Goal: Task Accomplishment & Management: Use online tool/utility

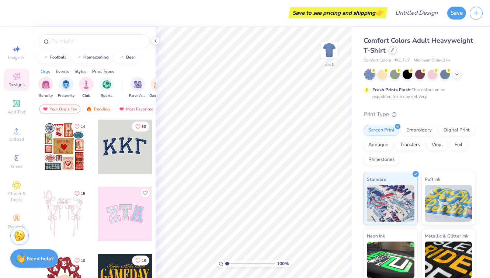
click at [392, 50] on icon at bounding box center [392, 50] width 3 height 3
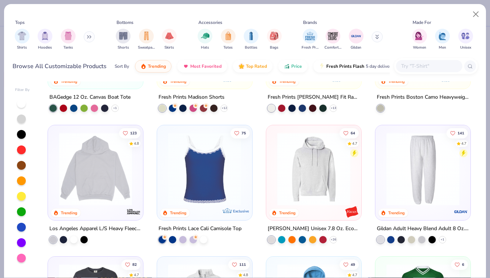
scroll to position [1138, 0]
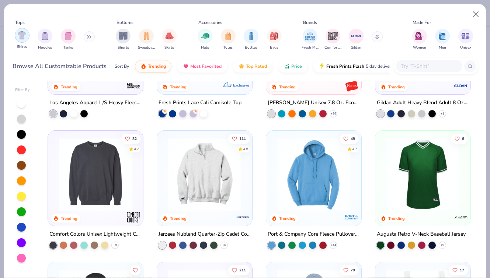
click at [24, 32] on img "filter for Shirts" at bounding box center [22, 35] width 8 height 8
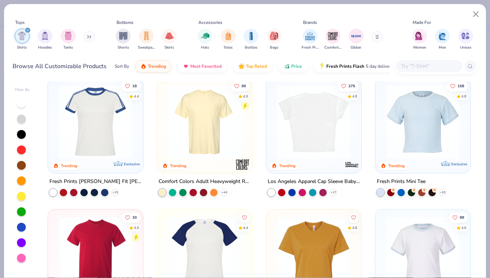
scroll to position [140, 0]
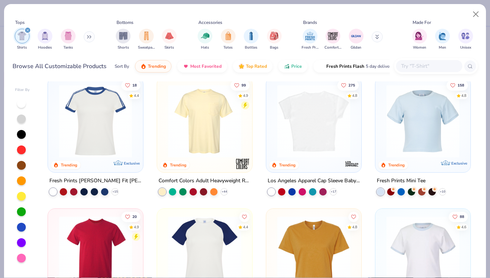
click at [207, 133] on img at bounding box center [204, 121] width 80 height 73
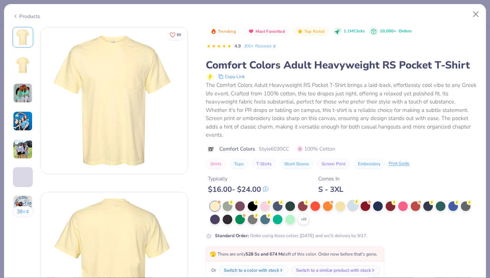
click at [352, 206] on div at bounding box center [353, 206] width 10 height 10
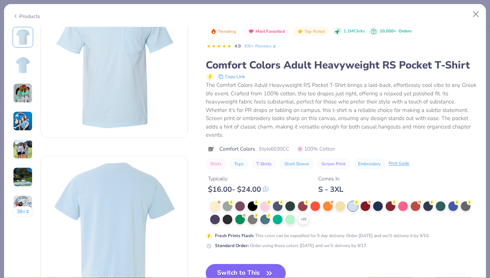
scroll to position [39, 0]
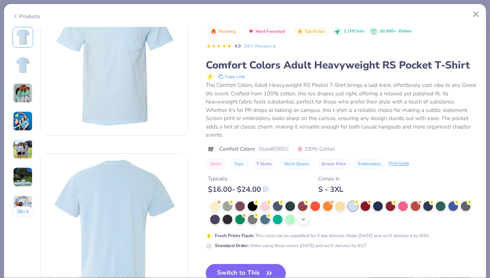
click at [299, 219] on div "+ 22" at bounding box center [303, 219] width 11 height 11
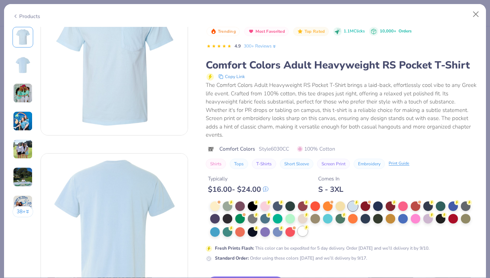
click at [304, 230] on div at bounding box center [303, 232] width 10 height 10
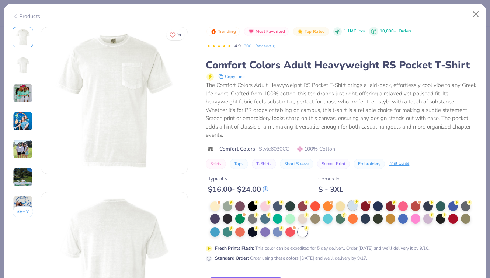
click at [349, 205] on div at bounding box center [353, 206] width 10 height 10
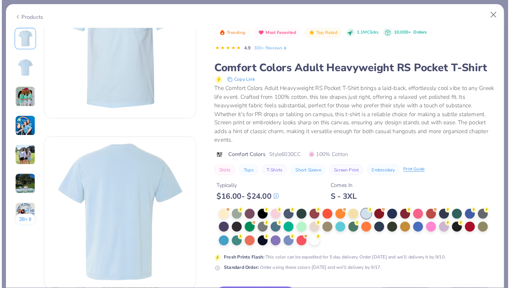
scroll to position [100, 0]
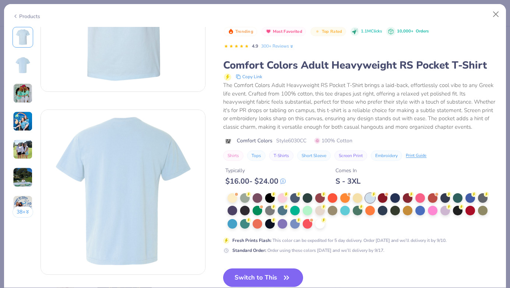
click at [253, 277] on button "Switch to This" at bounding box center [263, 277] width 80 height 18
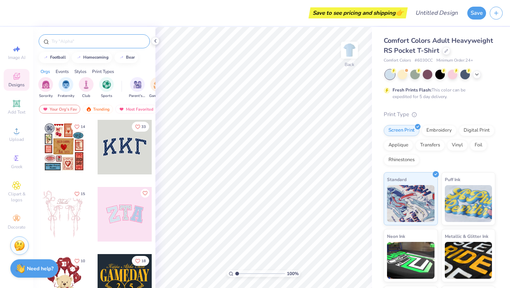
click at [74, 41] on input "text" at bounding box center [98, 41] width 94 height 7
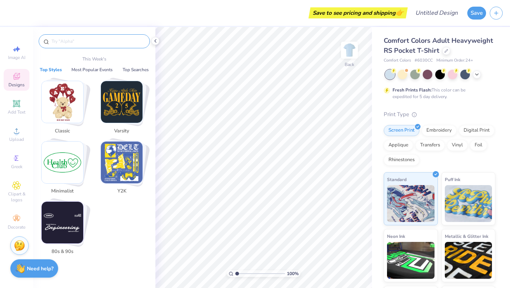
click at [109, 100] on img "Stack Card Button Varsity" at bounding box center [122, 102] width 42 height 42
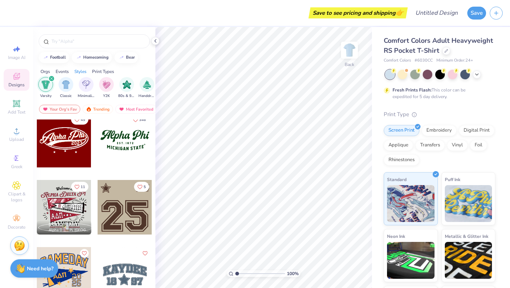
scroll to position [144, 0]
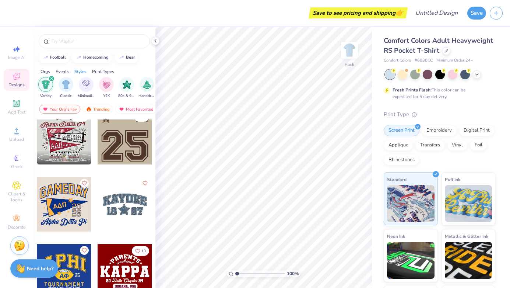
click at [67, 128] on div at bounding box center [9, 137] width 164 height 55
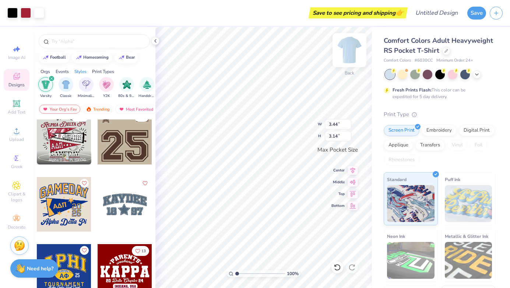
click at [350, 54] on img at bounding box center [349, 49] width 29 height 29
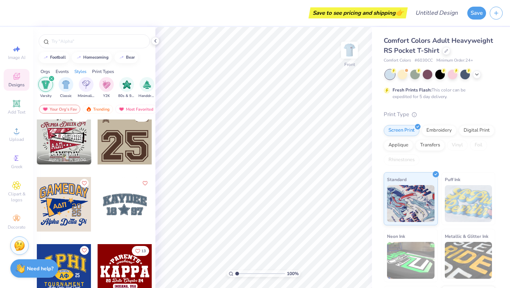
click at [59, 138] on div at bounding box center [64, 137] width 55 height 55
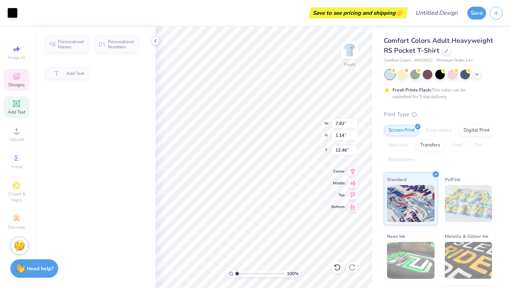
type input "7.83"
type input "1.14"
type input "12.46"
type input "2.98"
type input "6.09"
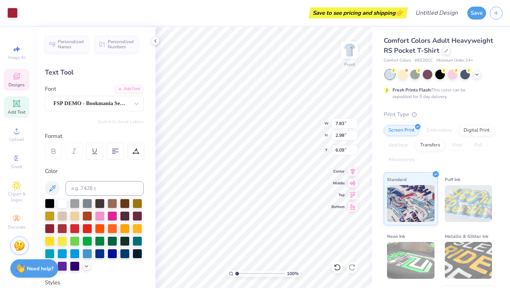
type input "12.07"
type input "1.87"
type input "4.21"
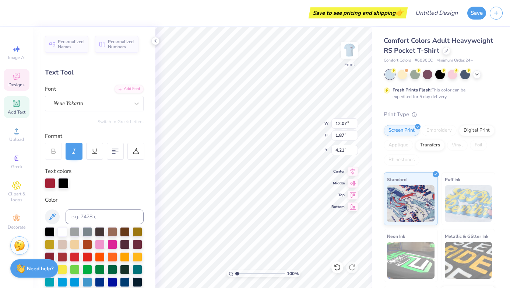
scroll to position [0, 1]
type textarea "Unc Naval 5k"
type input "9.03"
type input "1.52"
type input "4.44"
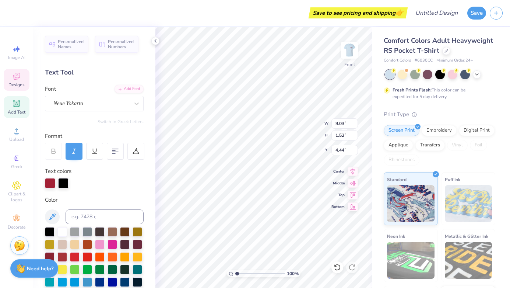
scroll to position [0, 2]
type textarea "Unc Naval Rotc 5k"
type input "13.22"
type input "1.69"
type input "4.41"
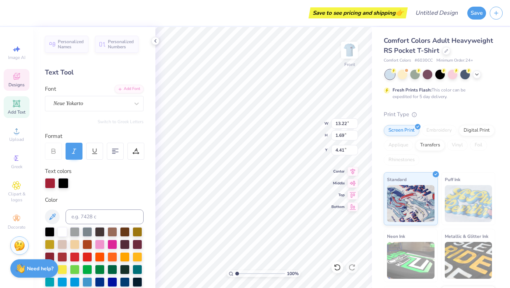
scroll to position [0, 1]
type textarea "Unc Navy Rotc 5k"
type input "4.66"
type input "1.14"
type input "3.00"
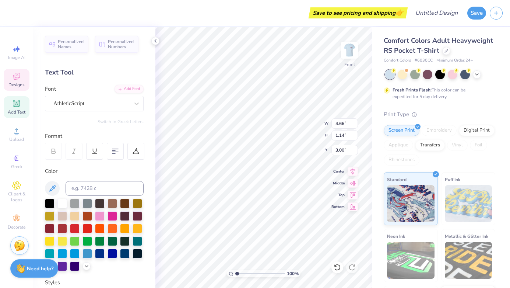
scroll to position [0, 1]
type textarea "[DATE]"
type input "7.83"
type input "2.98"
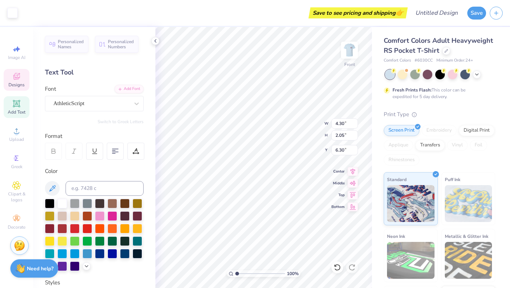
type input "6.09"
click at [12, 12] on div at bounding box center [12, 12] width 10 height 10
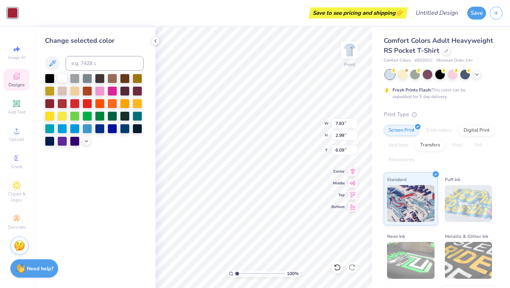
click at [60, 80] on div at bounding box center [62, 78] width 10 height 10
drag, startPoint x: 72, startPoint y: 128, endPoint x: 86, endPoint y: 124, distance: 14.8
click at [72, 128] on div at bounding box center [75, 129] width 10 height 10
click at [114, 128] on div at bounding box center [113, 128] width 10 height 10
click at [126, 130] on div at bounding box center [125, 128] width 10 height 10
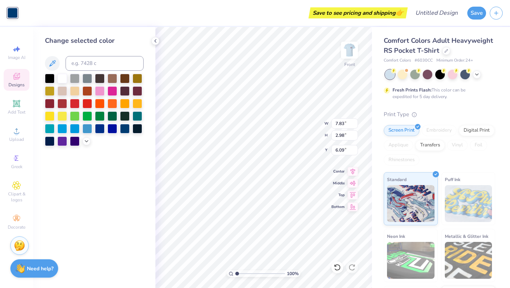
type input "8.85"
type input "2.43"
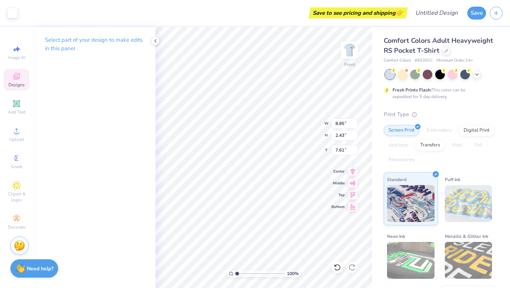
type input "7.78"
type input "0.70"
type input "0.52"
type input "8.27"
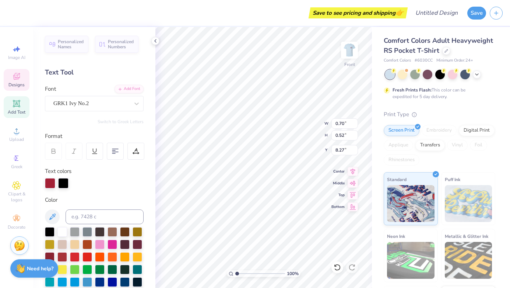
type input "0.72"
type input "7.77"
click at [50, 181] on div at bounding box center [50, 182] width 10 height 10
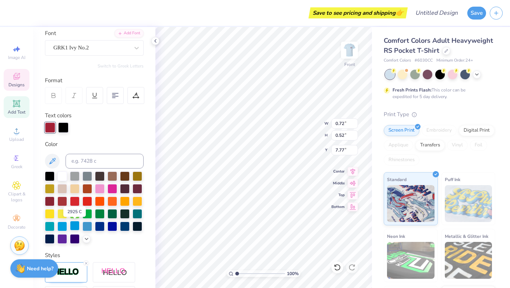
scroll to position [55, 0]
click at [49, 126] on div at bounding box center [50, 128] width 10 height 10
click at [49, 126] on div at bounding box center [50, 127] width 10 height 10
click at [87, 238] on icon at bounding box center [87, 238] width 6 height 6
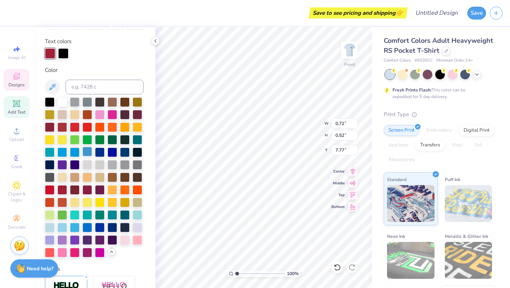
scroll to position [131, 0]
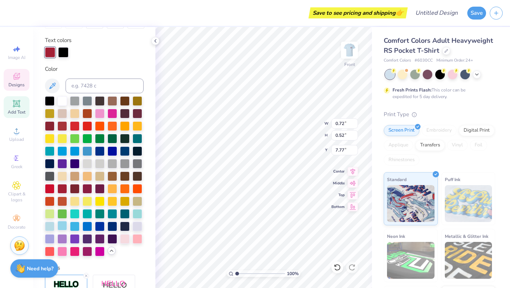
click at [59, 227] on div at bounding box center [62, 226] width 10 height 10
type input "0.70"
type input "8.27"
click at [61, 228] on div at bounding box center [62, 226] width 10 height 10
type input "8.53"
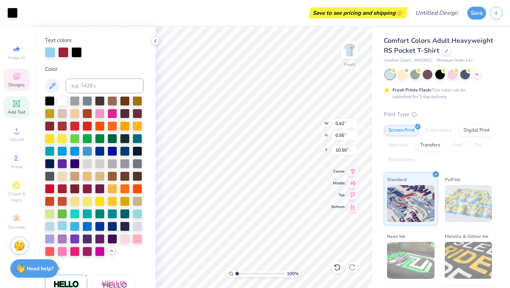
type input "3.48"
click at [48, 227] on div at bounding box center [50, 226] width 10 height 10
click at [52, 225] on div at bounding box center [50, 226] width 10 height 10
type input "9.22"
click at [60, 227] on div at bounding box center [62, 226] width 10 height 10
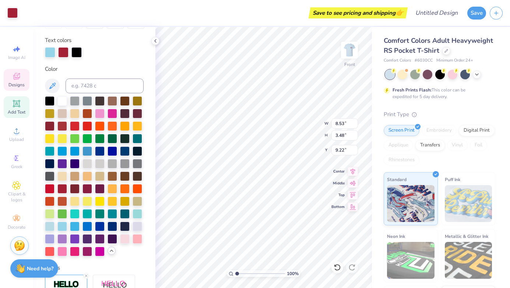
type input "3.14"
type input "1.80"
type input "10.02"
type input "8.53"
type input "3.48"
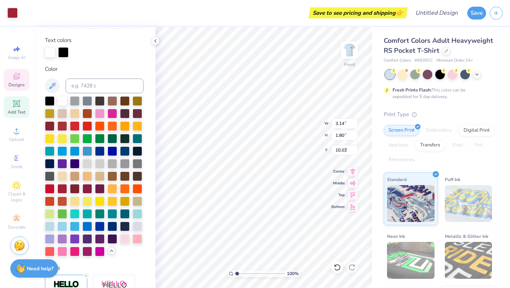
type input "9.22"
type input "3.14"
type input "1.80"
type input "10.02"
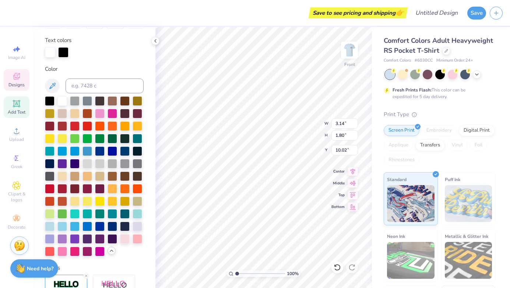
type textarea "BEAT dOOK"
type input "8.53"
type input "3.48"
type input "9.22"
type input "3.28"
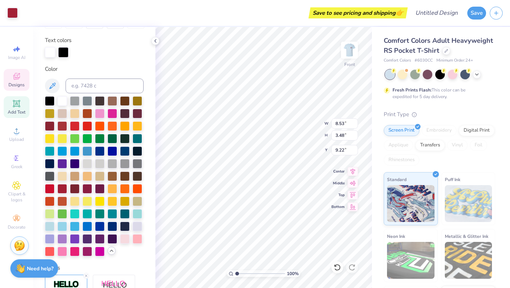
type input "1.80"
type input "10.02"
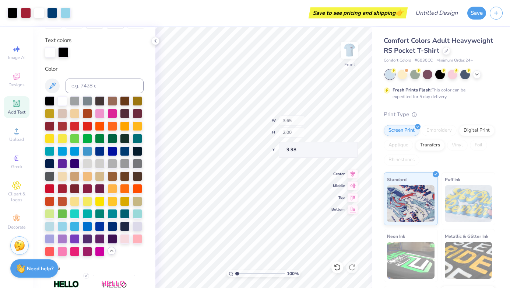
type input "3.65"
type input "2.00"
type input "9.98"
type input "9.96"
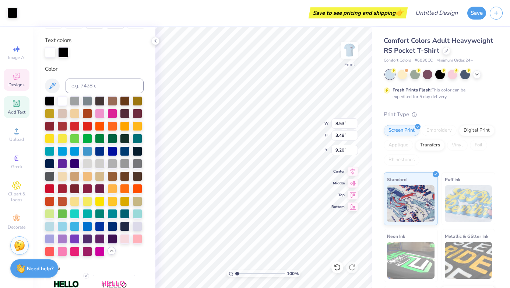
type input "9.22"
type input "3.65"
type input "2.00"
type input "9.96"
type input "3.65"
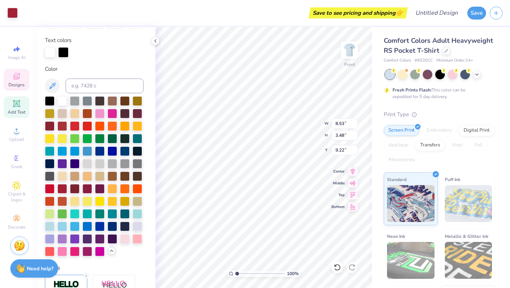
type input "2.00"
type input "9.96"
type input "3.79"
type input "2.08"
type input "9.89"
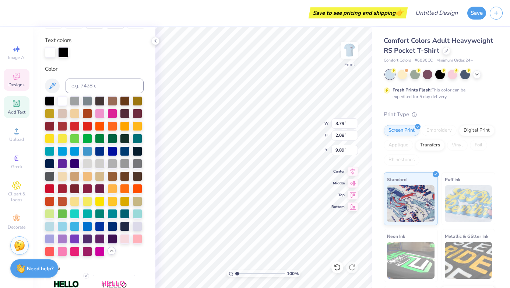
type input "8.85"
type input "2.43"
type input "7.78"
type input "3.79"
type input "2.08"
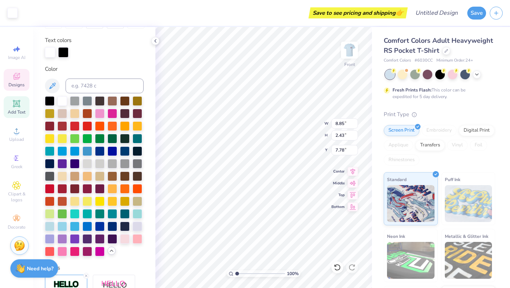
type input "9.89"
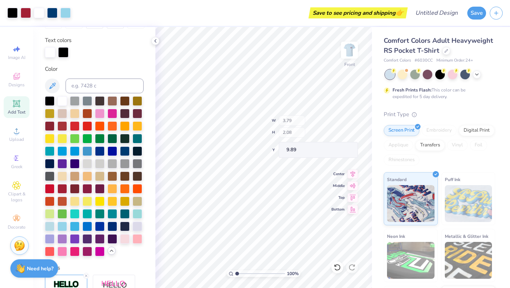
type input "3.65"
type input "1.74"
type input "10.06"
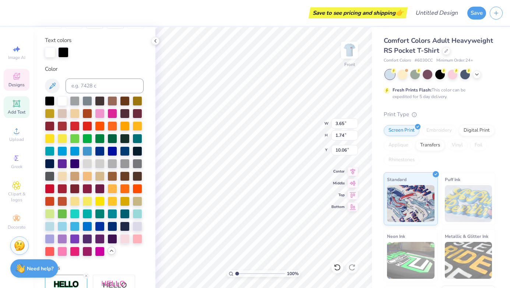
type input "10.08"
type input "8.84"
type input "3.60"
type input "8.77"
type input "3.57"
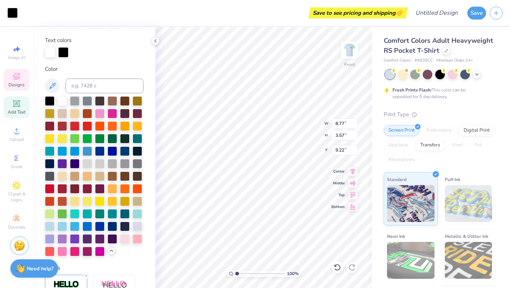
type input "8.53"
type input "3.48"
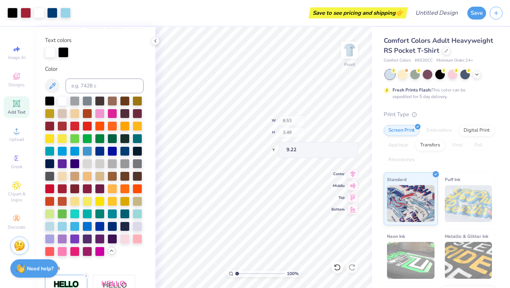
type input "8.48"
type input "3.46"
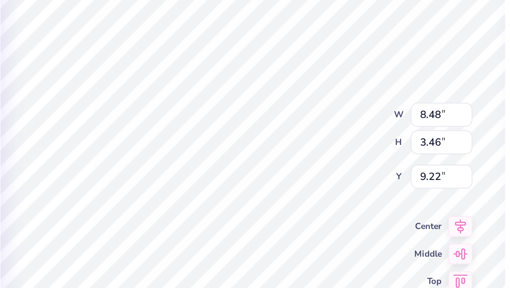
type input "0.62"
type input "0.55"
type input "10.40"
type input "8.48"
type input "3.46"
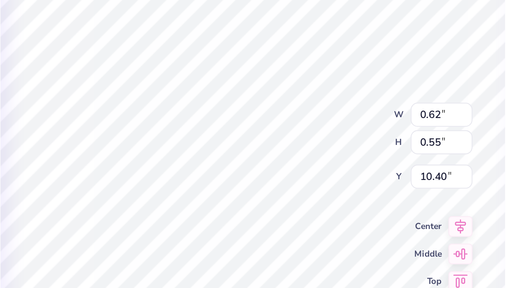
type input "9.22"
type input "8.78"
type input "3.58"
type input "9.17"
type input "8.99"
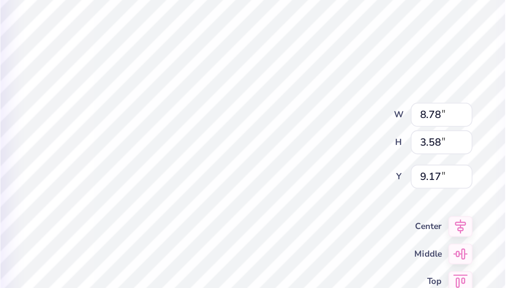
type input "3.67"
type input "3.65"
type input "1.74"
type input "10.08"
type input "9.39"
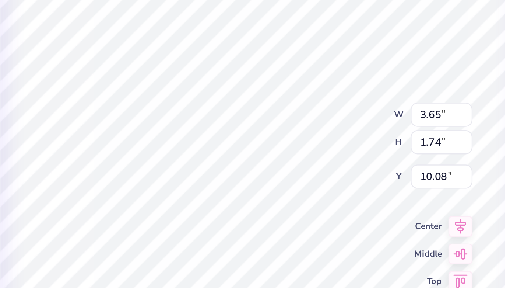
type input "2.96"
type input "7.34"
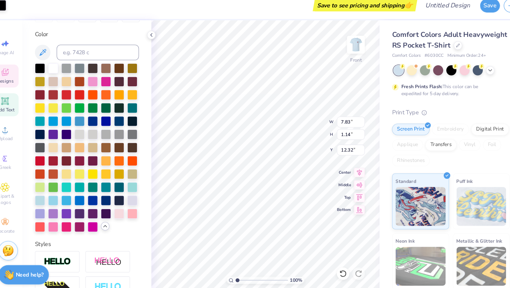
type input "12.32"
type input "7.87"
type input "0.41"
type input "13.81"
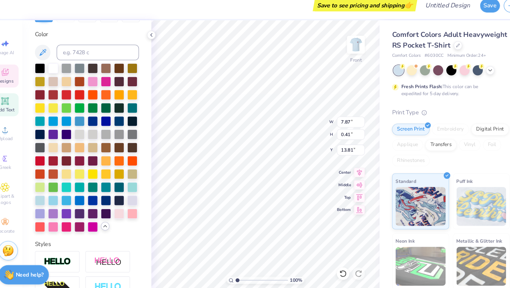
type textarea "[GEOGRAPHIC_DATA], [US_STATE]"
click at [63, 73] on div at bounding box center [62, 72] width 10 height 10
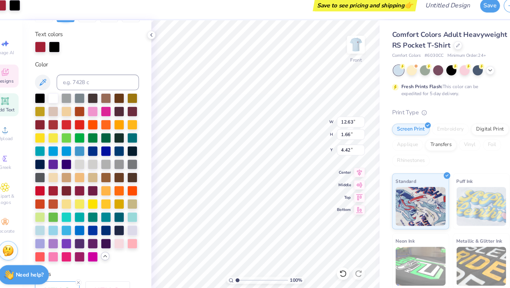
type input "12.63"
type input "1.66"
type input "4.43"
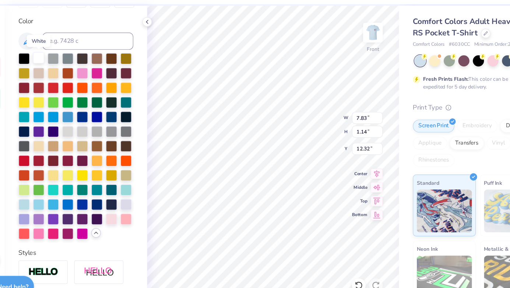
click at [61, 70] on div at bounding box center [62, 72] width 10 height 10
click at [50, 71] on div at bounding box center [50, 72] width 10 height 10
type input "7.44"
type input "5.57"
type input "2.14"
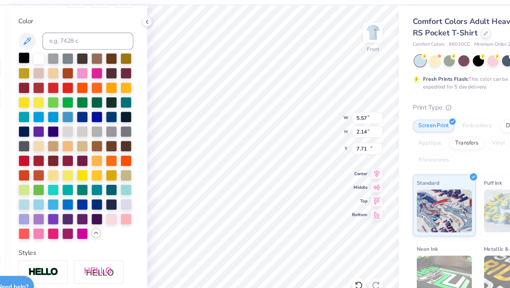
type input "16.53"
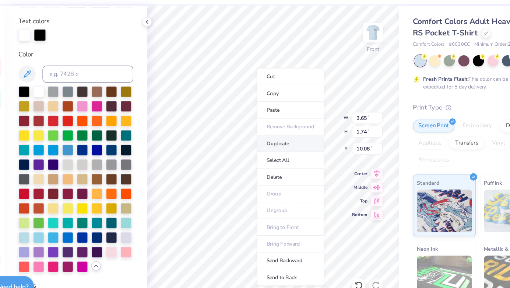
click at [274, 145] on li "Duplicate" at bounding box center [279, 145] width 58 height 14
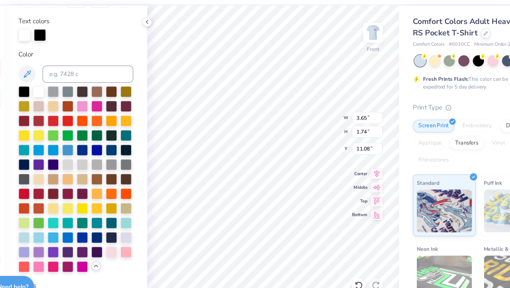
type input "7.80"
type input "3.68"
type input "1.96"
type input "7.68"
click at [111, 227] on div at bounding box center [113, 226] width 10 height 10
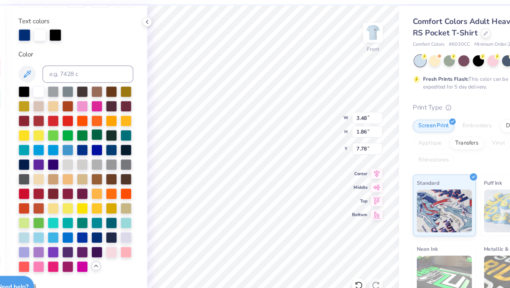
type input "3.48"
type input "1.86"
type input "7.78"
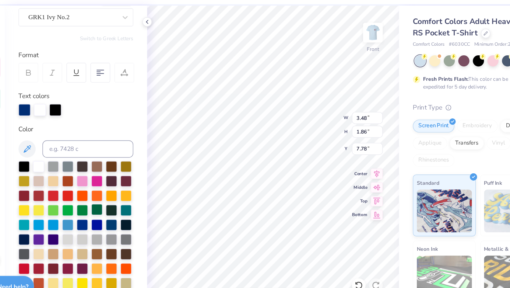
scroll to position [0, 0]
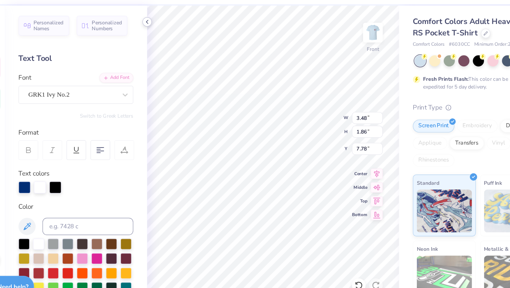
click at [155, 41] on icon at bounding box center [155, 41] width 6 height 6
type input "7.80"
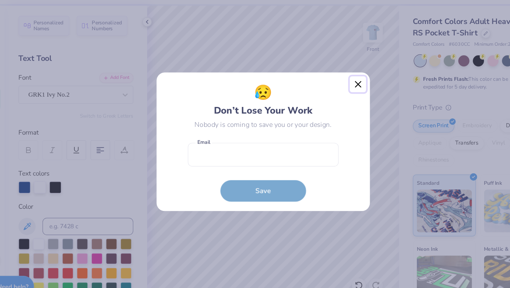
click at [338, 95] on button "Close" at bounding box center [337, 95] width 14 height 14
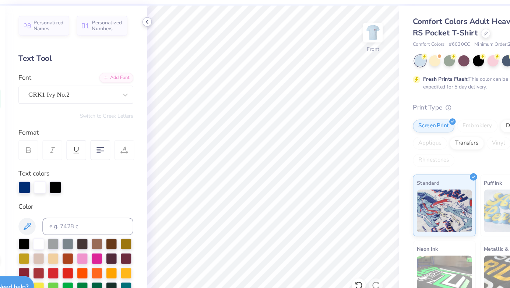
click at [156, 39] on icon at bounding box center [155, 41] width 6 height 6
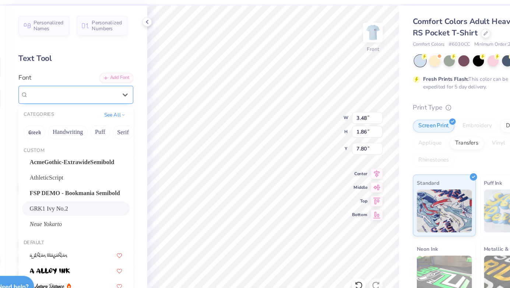
click at [88, 103] on div "GRK1 Ivy No.2" at bounding box center [91, 103] width 77 height 11
click at [83, 198] on span "GRK1 Ivy No.2" at bounding box center [71, 201] width 33 height 8
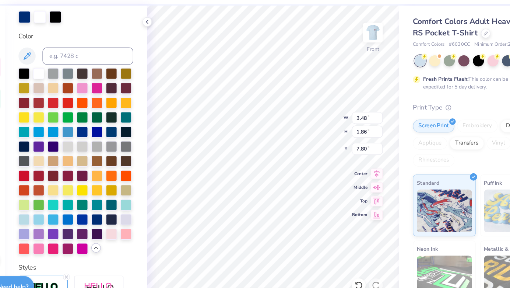
scroll to position [257, 0]
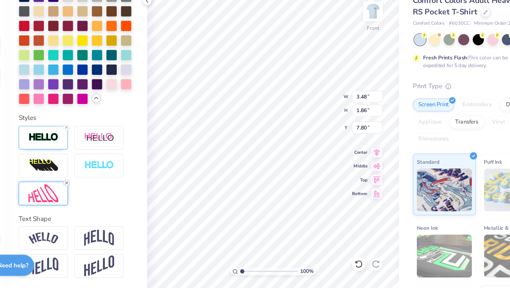
click at [86, 197] on line at bounding box center [86, 197] width 2 height 2
type input "8.56"
type input "1.81"
type input "7.82"
click at [77, 203] on img at bounding box center [66, 207] width 26 height 16
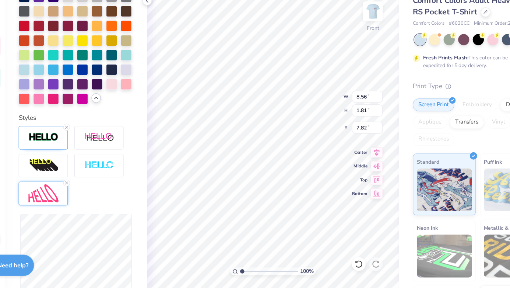
type input "8.59"
type input "3.03"
type input "7.21"
type input "8.78"
type input "7.54"
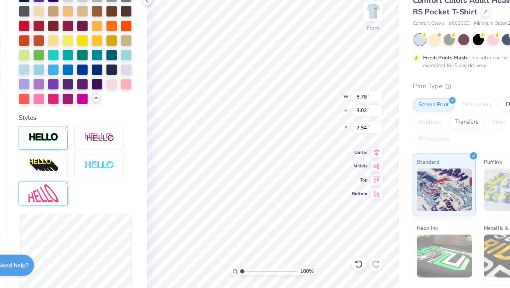
type input "8.75"
type input "3.00"
type input "7.56"
type input "3.73"
type input "7.19"
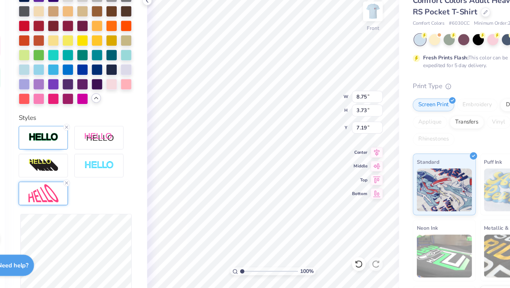
type input "6.54"
type input "2.79"
type input "7.12"
type input "6.61"
type input "2.43"
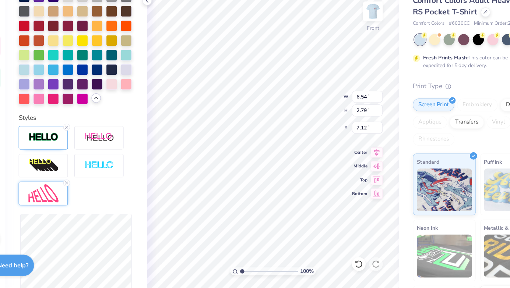
type input "7.29"
type input "6.64"
type input "2.17"
type input "7.91"
type input "2.19"
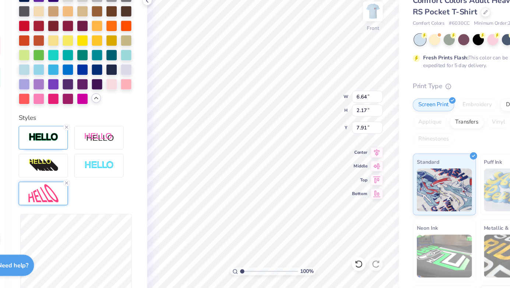
type input "7.89"
type input "6.05"
type input "7.89"
type input "1.95"
type input "8.02"
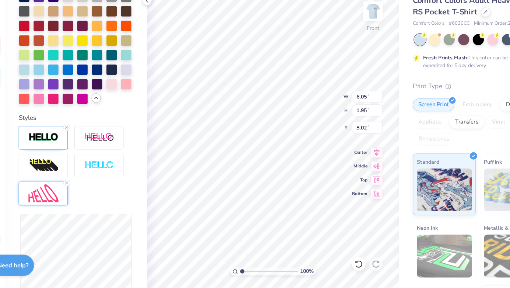
click at [372, 91] on div "Comfort Colors Adult Heavyweight RS Pocket T-Shirt Comfort Colors # 6030CC Mini…" at bounding box center [441, 183] width 138 height 312
type input "7.80"
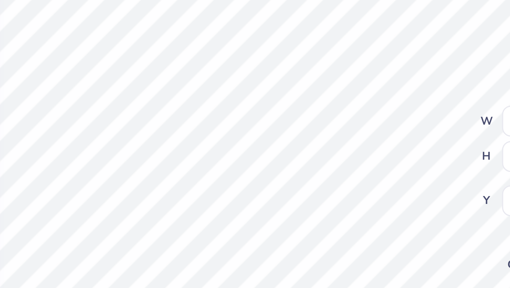
type input "0.67"
type input "0.49"
type input "7.81"
type input "0.70"
type input "0.52"
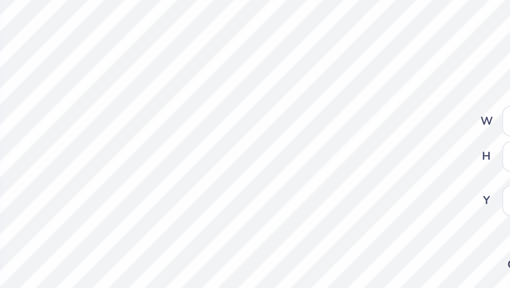
type input "8.25"
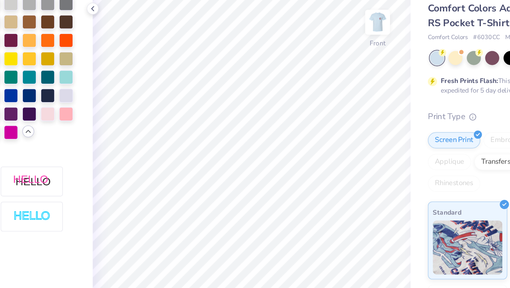
scroll to position [0, 0]
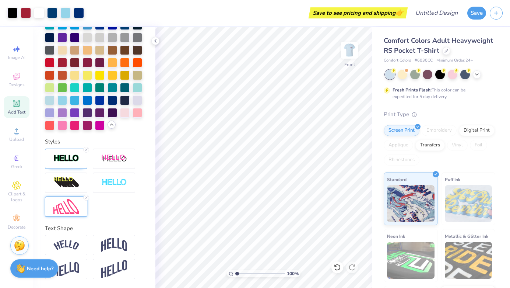
click at [72, 210] on img at bounding box center [66, 207] width 26 height 16
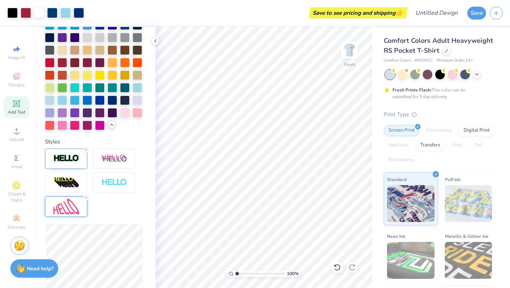
scroll to position [281, 0]
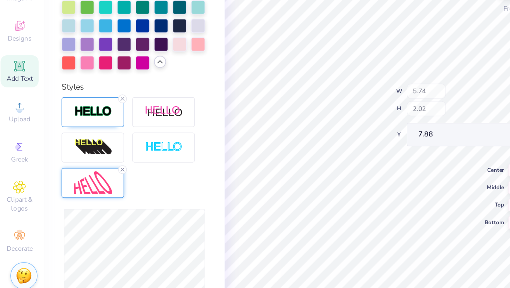
type input "7.88"
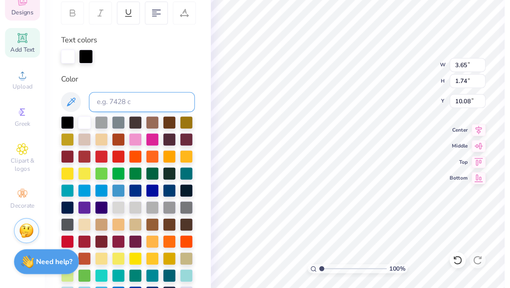
scroll to position [0, 0]
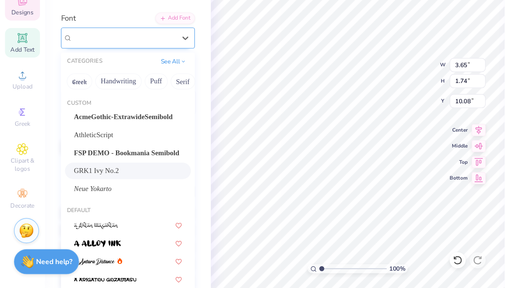
click at [88, 102] on div "GRK1 Ivy No.2" at bounding box center [91, 103] width 77 height 11
click at [88, 102] on span "GRK1 Ivy No.2" at bounding box center [70, 103] width 35 height 8
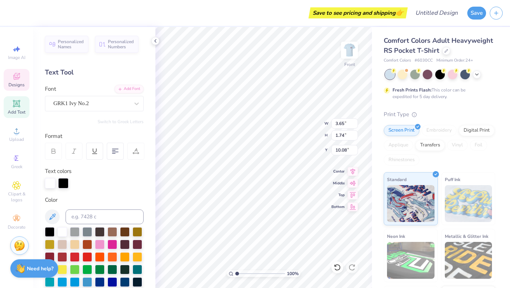
scroll to position [0, 0]
type textarea "BEATT dOOK"
click at [297, 133] on div "100 % Front W 3.65 3.65 " H 1.74 1.74 " Y 10.08 10.08 " Center Middle Top Bottom" at bounding box center [263, 157] width 217 height 261
type input "8.92"
type input "3.80"
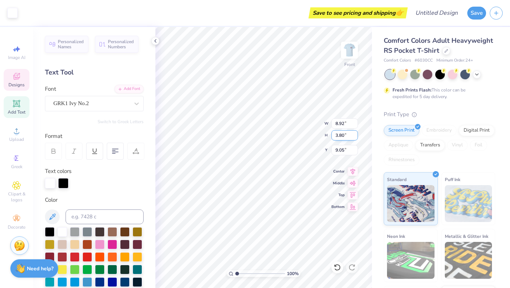
type input "9.05"
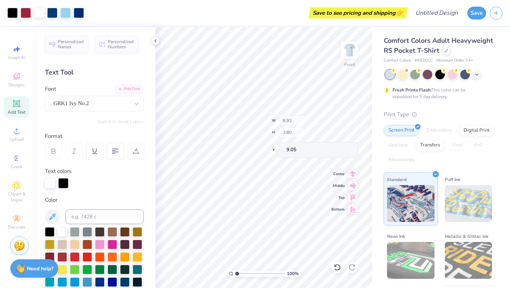
type input "3.65"
type input "1.74"
type input "10.08"
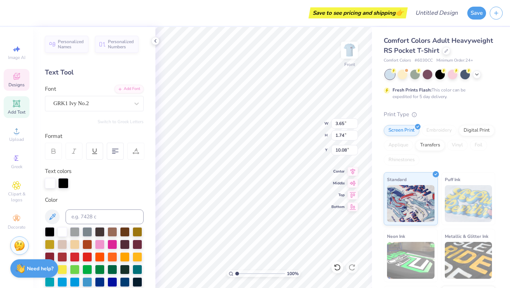
scroll to position [0, 0]
type textarea "Tar Heels"
type input "10.09"
type input "0.67"
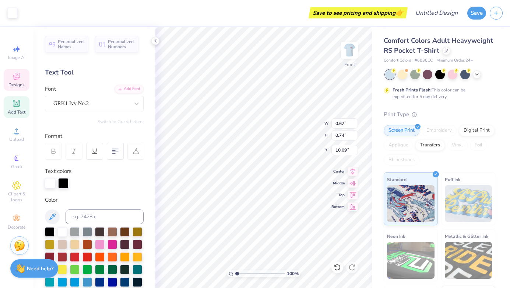
type input "0.74"
type input "10.36"
type input "9.12"
type input "3.64"
type input "1.74"
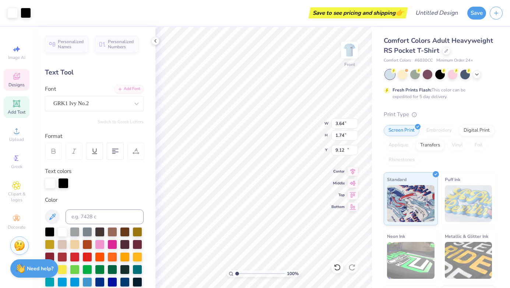
type input "10.09"
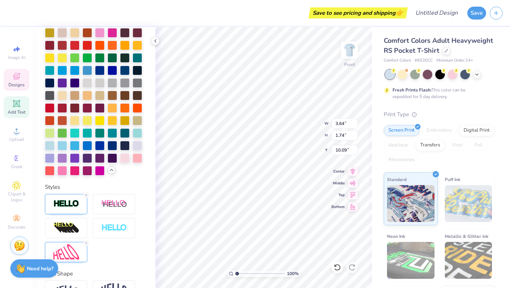
scroll to position [257, 0]
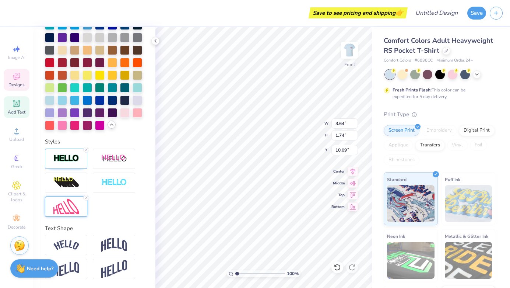
click at [76, 205] on img at bounding box center [66, 207] width 26 height 16
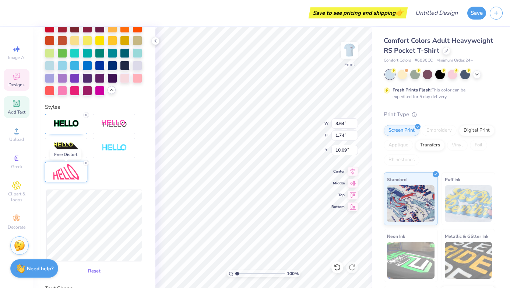
scroll to position [292, 0]
type input "3.60"
type input "2.74"
type input "9.61"
type input "4.48"
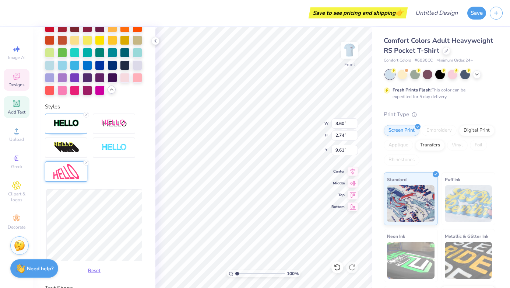
type input "2.73"
type input "9.63"
type input "4.67"
type input "2.42"
type input "9.76"
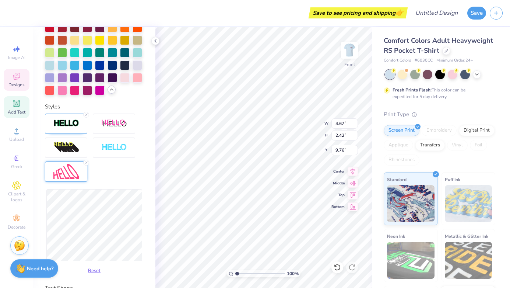
type input "5.86"
type input "9.77"
type input "5.87"
type input "9.78"
type input "5.94"
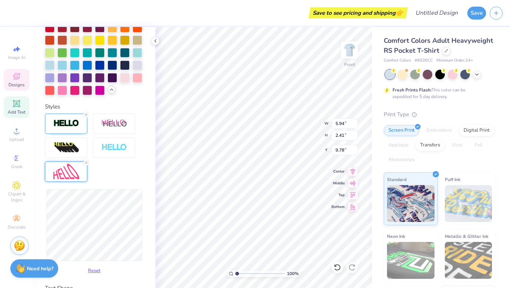
type input "2.39"
type input "9.79"
type input "2.36"
type input "9.81"
type input "9.76"
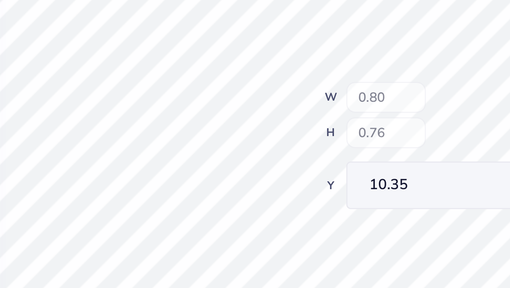
type input "10.40"
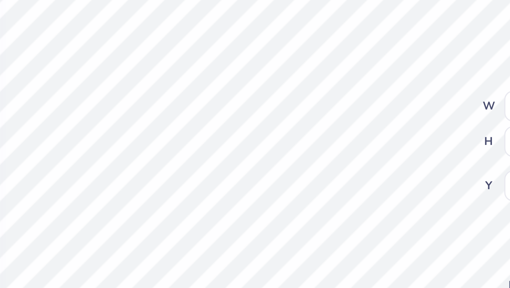
scroll to position [0, 1]
type input "0.62"
type input "0.55"
type input "10.40"
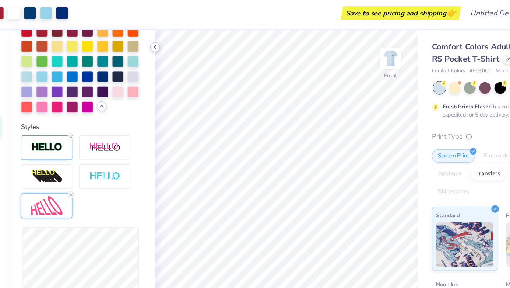
click at [156, 41] on icon at bounding box center [155, 41] width 6 height 6
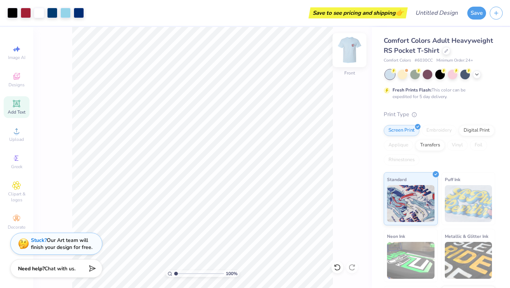
click at [348, 50] on img at bounding box center [349, 49] width 29 height 29
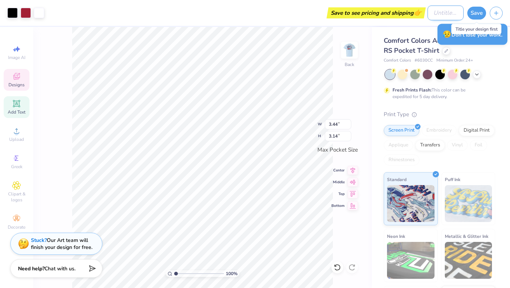
click at [437, 17] on input "Design Title" at bounding box center [446, 13] width 36 height 15
type input "5k"
click at [474, 14] on button "Save" at bounding box center [476, 12] width 19 height 13
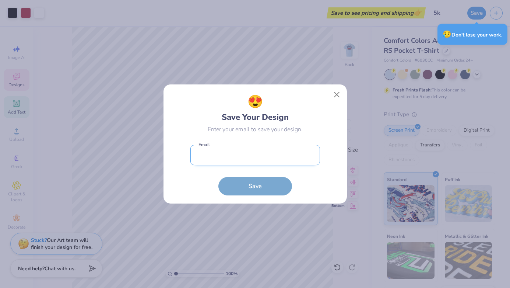
click at [245, 161] on input "email" at bounding box center [255, 155] width 130 height 20
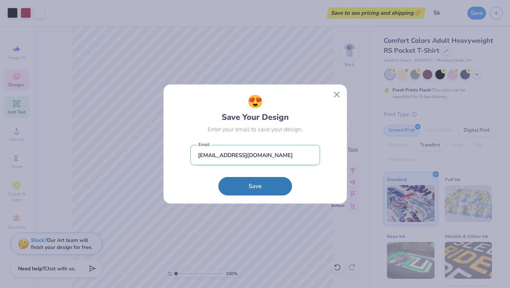
type input "[EMAIL_ADDRESS][DOMAIN_NAME]"
click at [218, 177] on button "Save" at bounding box center [255, 186] width 74 height 18
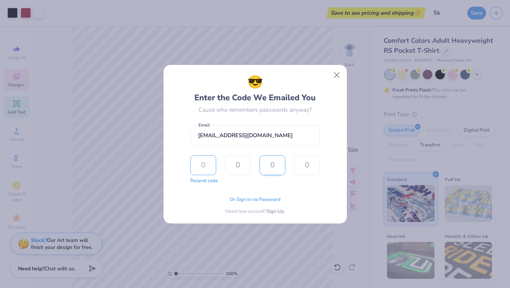
type input "2"
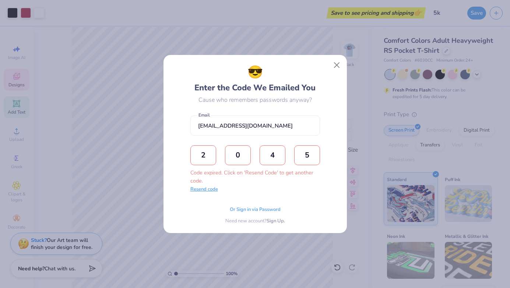
click at [210, 190] on button "Resend code" at bounding box center [204, 189] width 28 height 7
click at [210, 154] on input "text" at bounding box center [203, 155] width 26 height 20
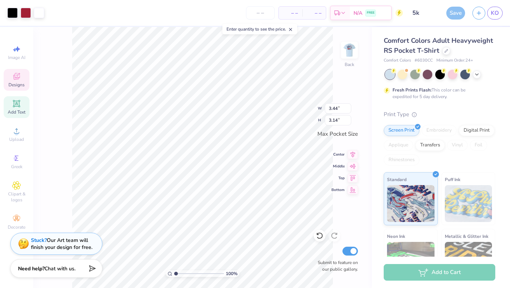
click at [297, 12] on span "– –" at bounding box center [290, 13] width 15 height 8
click at [257, 13] on input "number" at bounding box center [260, 12] width 29 height 13
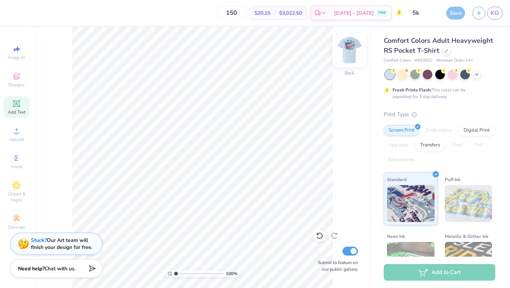
click at [349, 51] on img at bounding box center [349, 49] width 29 height 29
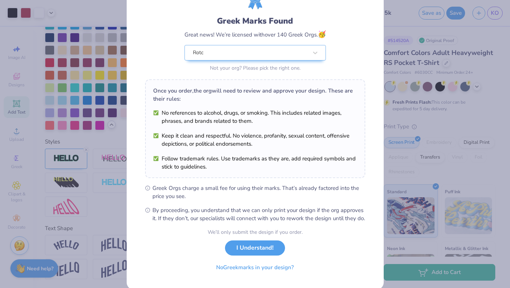
scroll to position [57, 0]
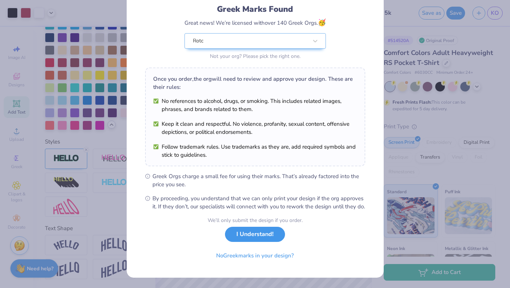
click at [259, 238] on button "I Understand!" at bounding box center [255, 234] width 60 height 15
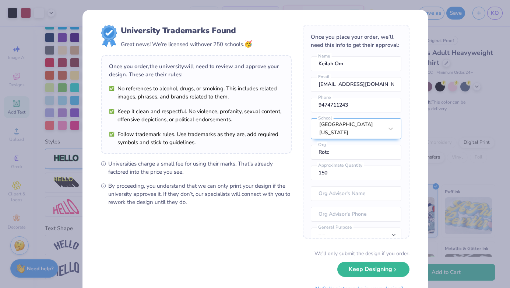
scroll to position [33, 0]
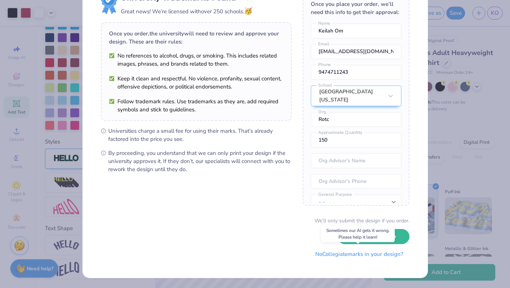
click at [366, 258] on button "No Collegiate marks in your design?" at bounding box center [359, 253] width 101 height 15
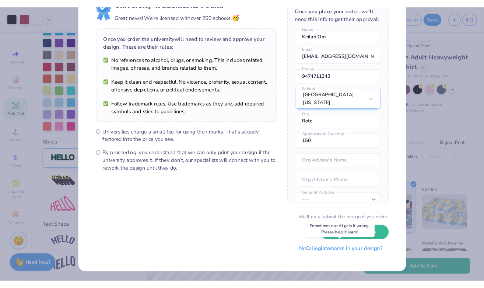
scroll to position [0, 0]
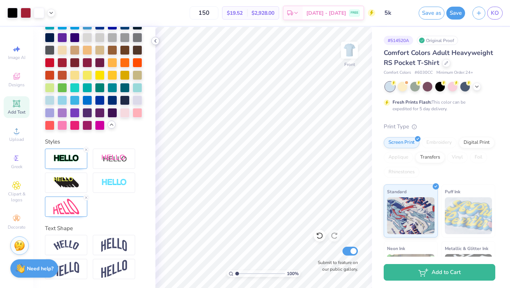
click at [156, 41] on icon at bounding box center [155, 41] width 6 height 6
click at [156, 42] on polyline at bounding box center [155, 40] width 1 height 3
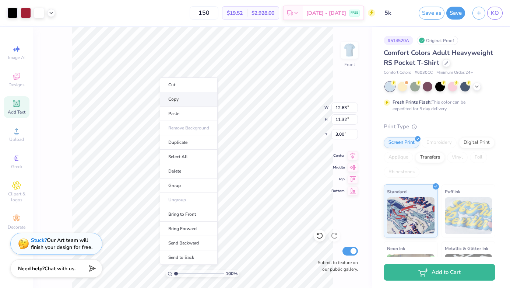
click at [174, 99] on li "Copy" at bounding box center [189, 99] width 58 height 14
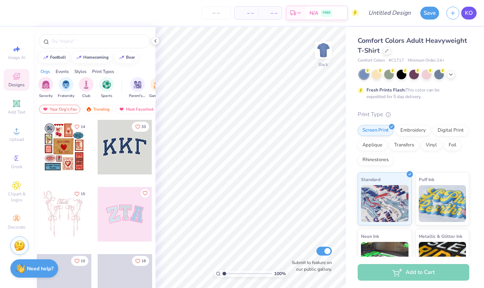
click at [469, 16] on span "KO" at bounding box center [469, 13] width 8 height 8
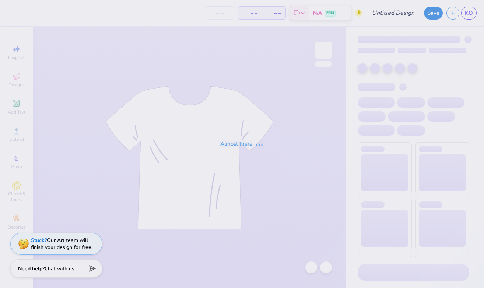
type input "5k"
type input "150"
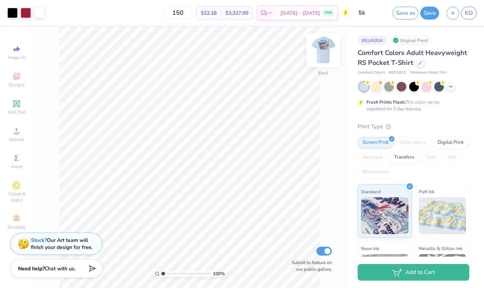
click at [322, 49] on img at bounding box center [323, 49] width 29 height 29
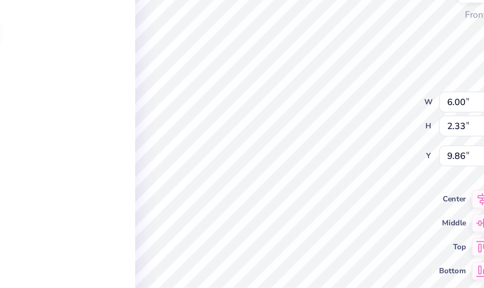
type input "6.00"
type input "2.33"
type input "9.86"
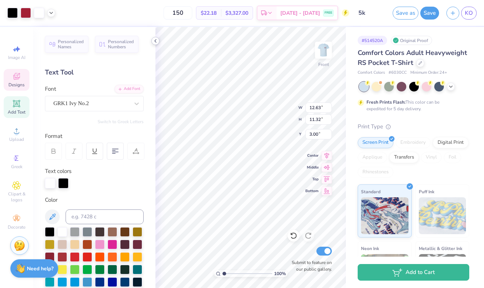
click at [157, 41] on icon at bounding box center [155, 41] width 6 height 6
type input "12.63"
type input "11.32"
type input "3.00"
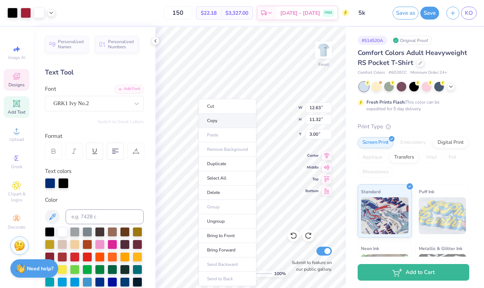
click at [221, 120] on li "Copy" at bounding box center [228, 120] width 58 height 14
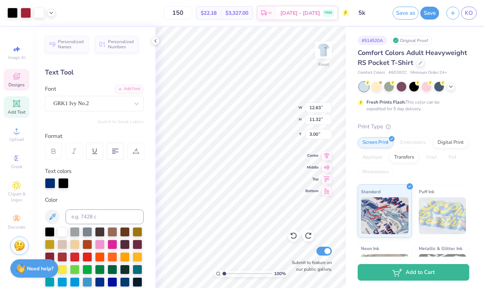
type input "5.67"
type input "1.74"
type input "8.05"
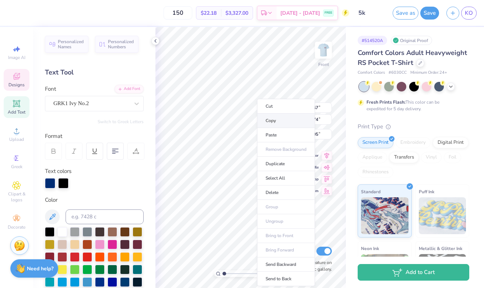
click at [273, 120] on li "Copy" at bounding box center [286, 120] width 58 height 14
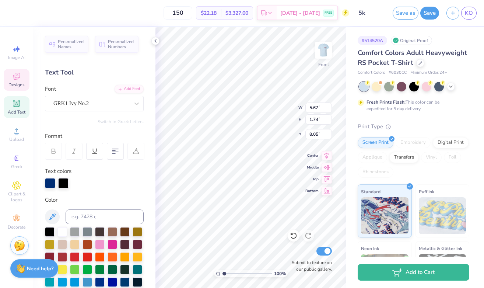
type input "12.63"
type input "11.32"
type input "3.00"
type input "6.00"
type input "2.33"
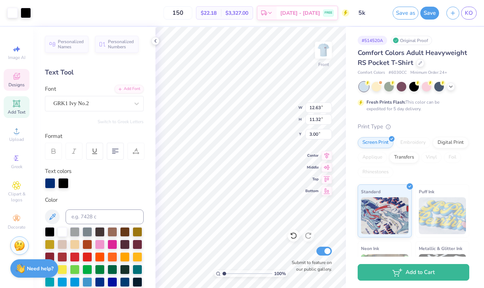
type input "9.86"
type input "0.67"
type input "0.49"
type input "7.80"
type input "6.16"
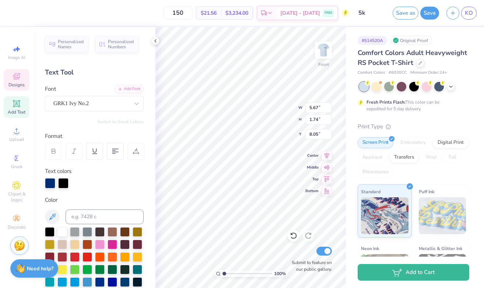
type input "1.88"
type input "7.89"
type input "6.41"
type input "1.96"
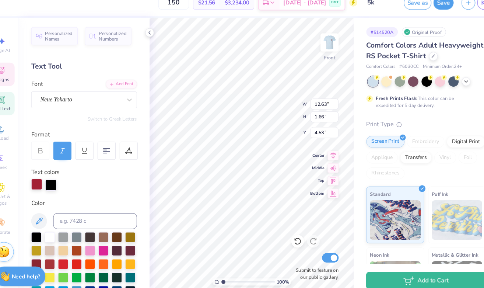
click at [48, 183] on div at bounding box center [50, 182] width 10 height 10
click at [51, 184] on div at bounding box center [50, 183] width 10 height 10
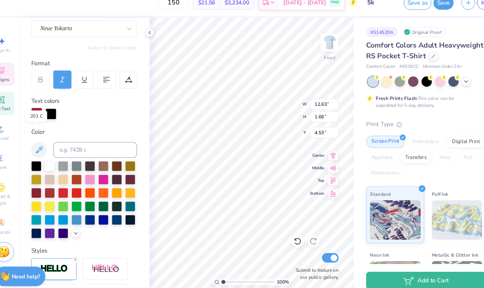
scroll to position [69, 0]
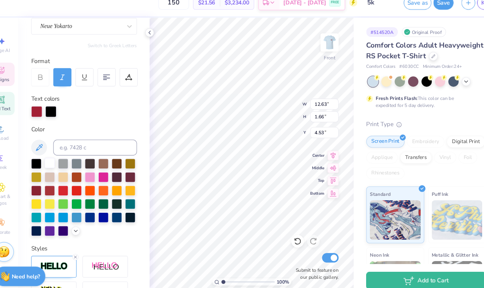
click at [62, 162] on div at bounding box center [62, 163] width 10 height 10
click at [49, 165] on div at bounding box center [50, 163] width 10 height 10
click at [63, 113] on div at bounding box center [63, 114] width 10 height 10
click at [62, 114] on div at bounding box center [63, 114] width 10 height 10
click at [50, 115] on div at bounding box center [50, 114] width 10 height 10
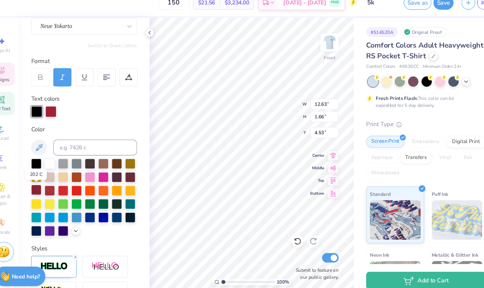
click at [50, 186] on div at bounding box center [50, 188] width 10 height 10
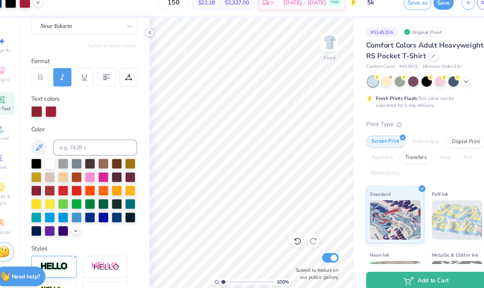
click at [155, 41] on icon at bounding box center [155, 41] width 6 height 6
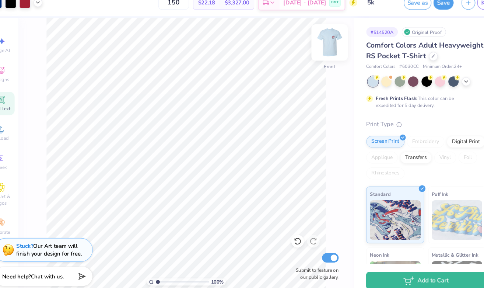
click at [325, 55] on img at bounding box center [323, 49] width 29 height 29
click at [19, 108] on div "Add Text" at bounding box center [17, 107] width 26 height 22
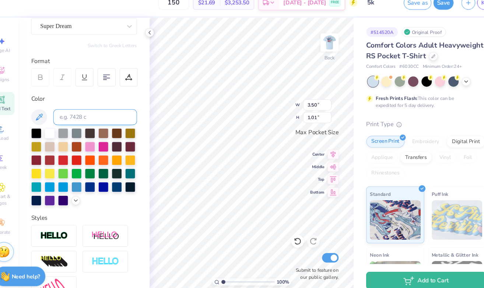
scroll to position [0, 0]
type textarea "BEAT DOOK"
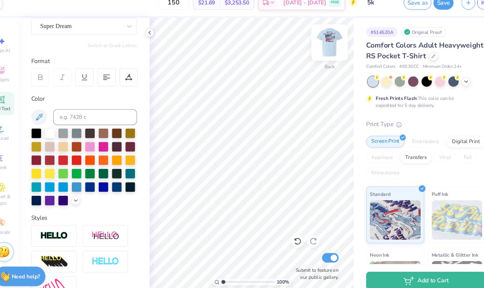
click at [328, 50] on img at bounding box center [323, 49] width 29 height 29
click at [154, 38] on icon at bounding box center [155, 41] width 6 height 6
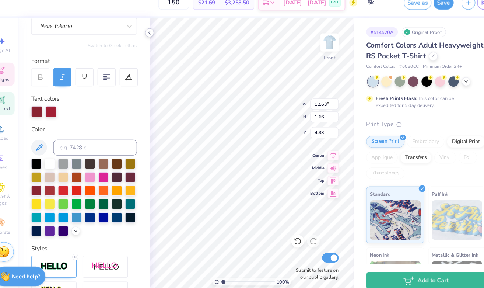
type input "4.33"
click at [155, 38] on icon at bounding box center [155, 41] width 6 height 6
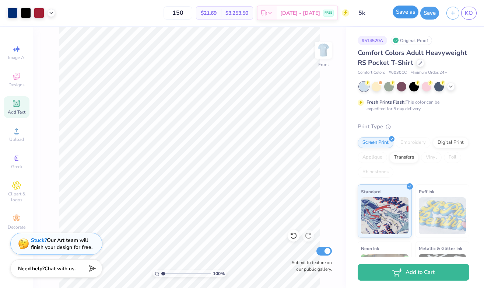
click at [401, 16] on button "Save as" at bounding box center [406, 12] width 26 height 13
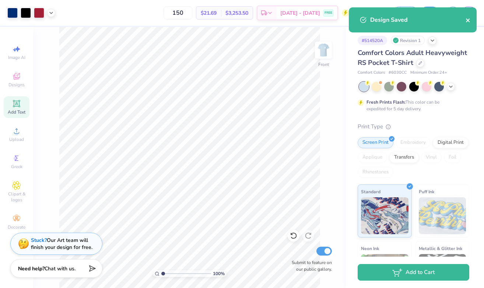
click at [468, 18] on icon "close" at bounding box center [468, 20] width 5 height 6
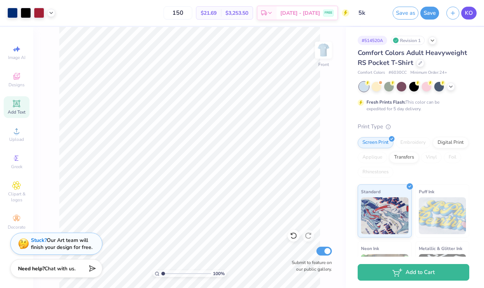
click at [468, 13] on span "KO" at bounding box center [469, 13] width 8 height 8
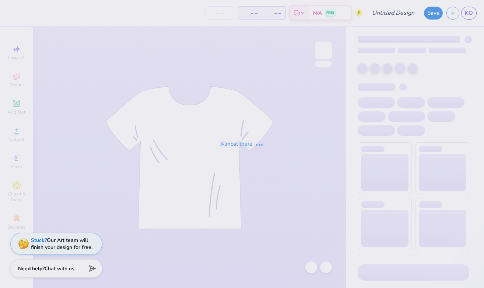
type input "5k"
type input "150"
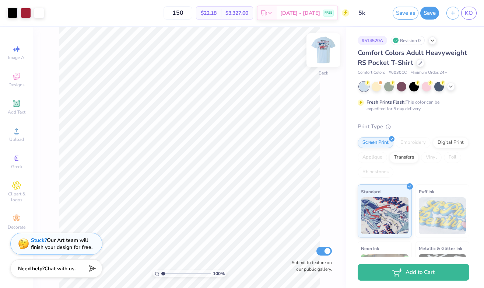
click at [325, 53] on img at bounding box center [323, 49] width 29 height 29
